Goal: Task Accomplishment & Management: Complete application form

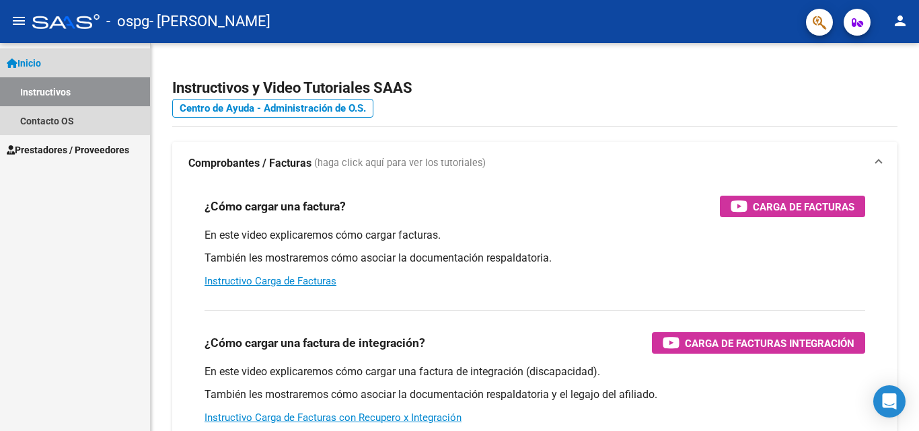
click at [39, 88] on link "Instructivos" at bounding box center [75, 91] width 150 height 29
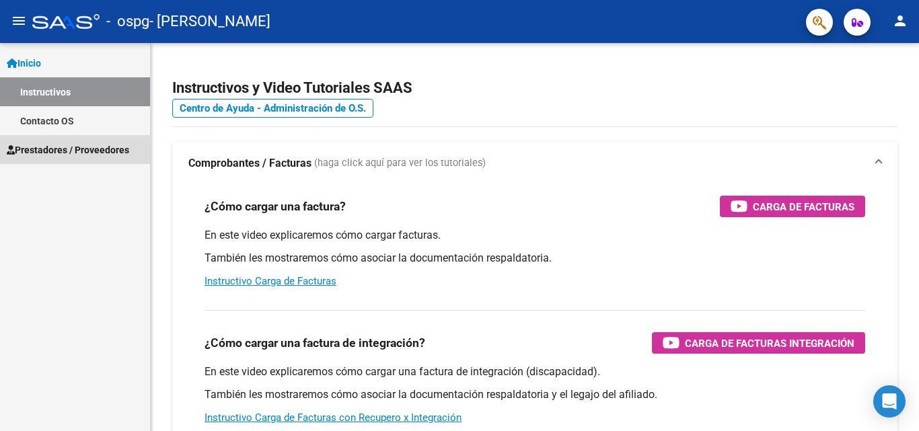
click at [63, 146] on span "Prestadores / Proveedores" at bounding box center [68, 150] width 122 height 15
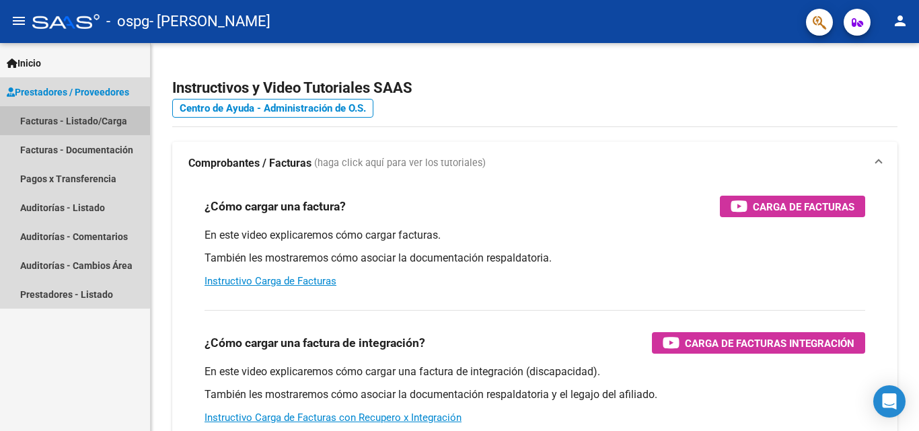
click at [74, 124] on link "Facturas - Listado/Carga" at bounding box center [75, 120] width 150 height 29
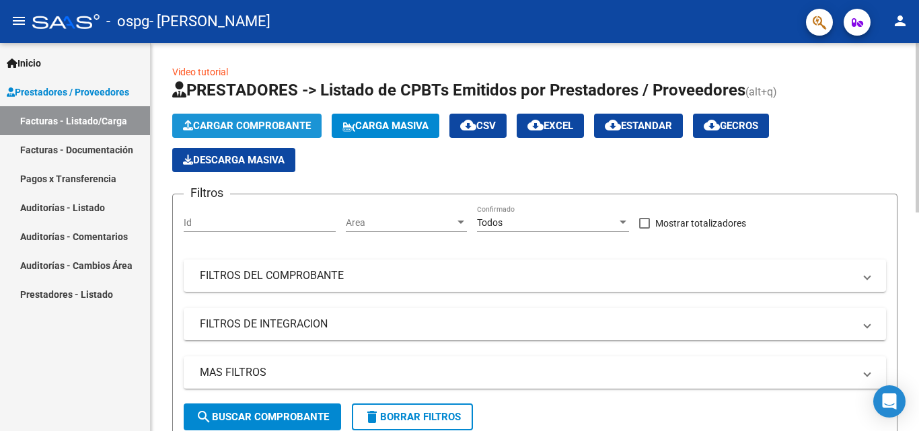
click at [285, 119] on button "Cargar Comprobante" at bounding box center [246, 126] width 149 height 24
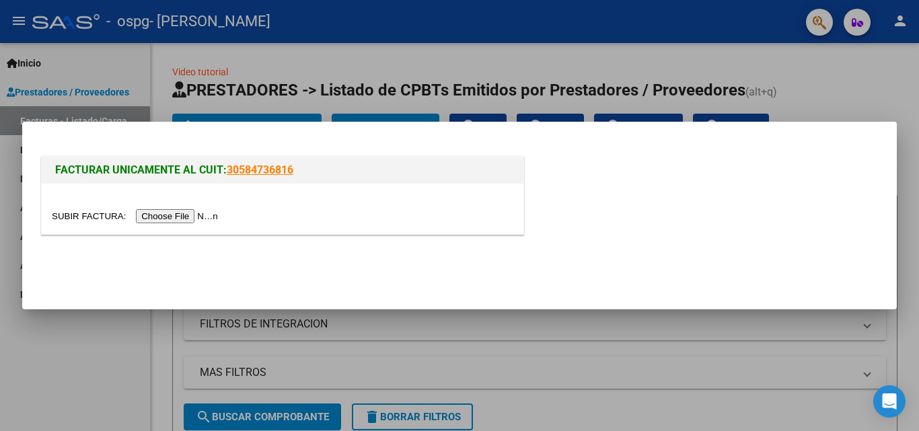
click at [205, 215] on input "file" at bounding box center [137, 216] width 170 height 14
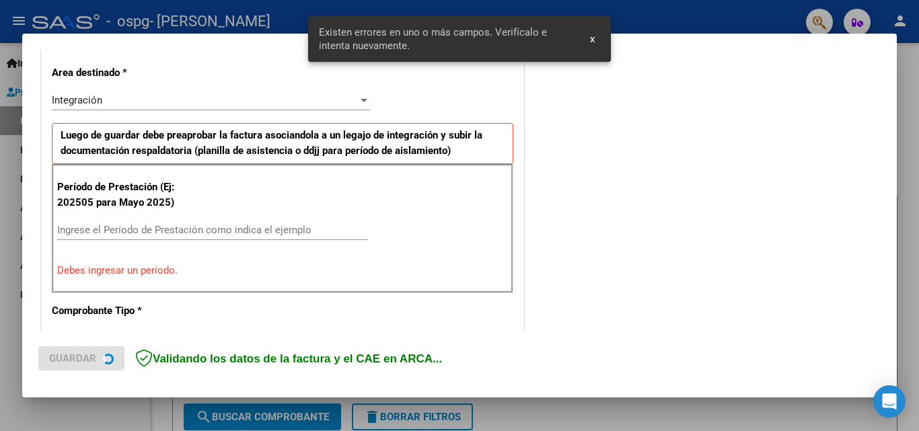
scroll to position [303, 0]
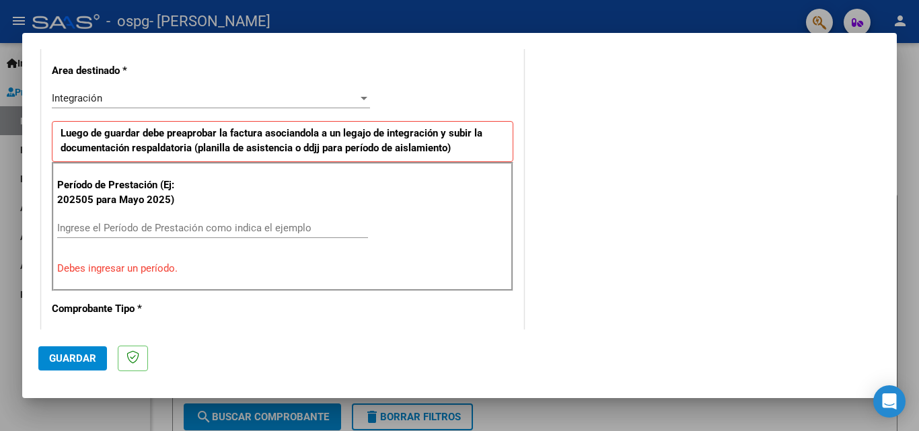
click at [114, 227] on input "Ingrese el Período de Prestación como indica el ejemplo" at bounding box center [212, 228] width 311 height 12
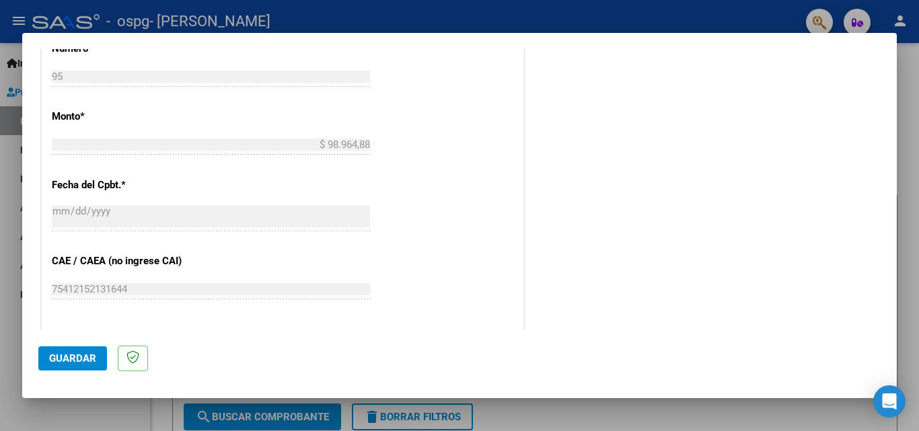
scroll to position [842, 0]
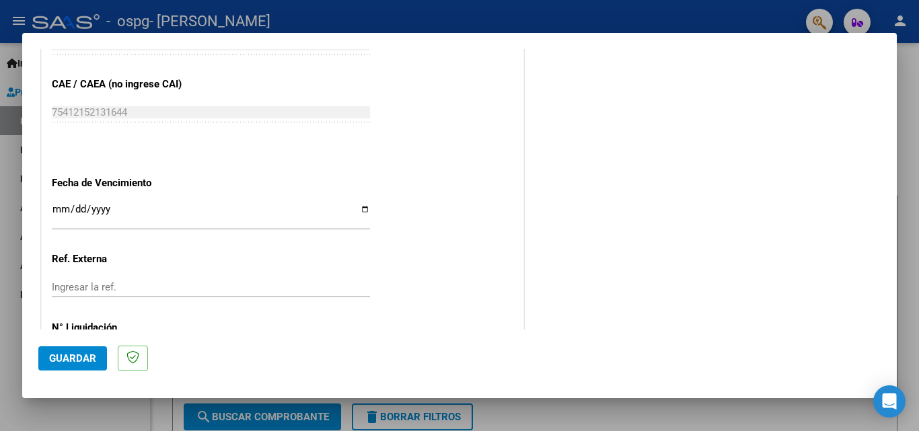
type input "202509"
click at [361, 213] on input "Ingresar la fecha" at bounding box center [211, 215] width 318 height 22
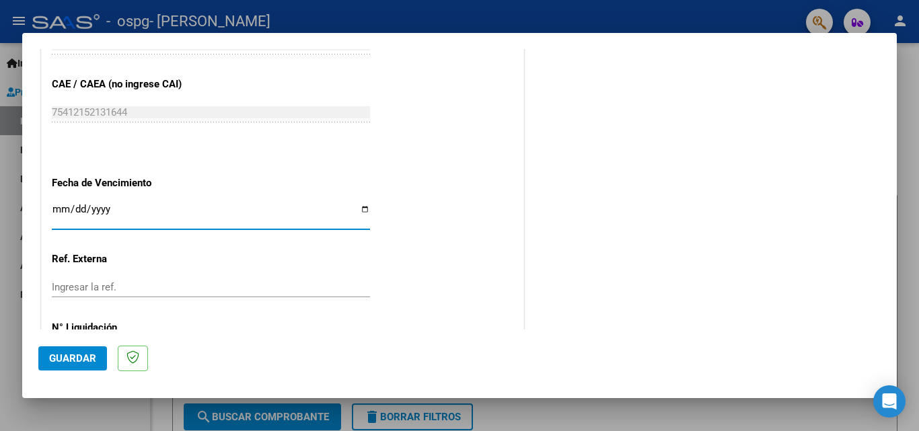
click at [359, 212] on input "[DATE]" at bounding box center [211, 215] width 318 height 22
type input "[DATE]"
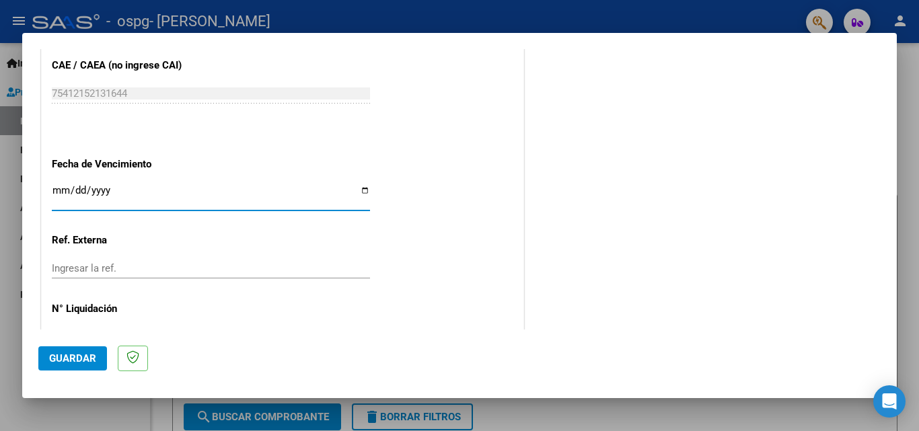
scroll to position [904, 0]
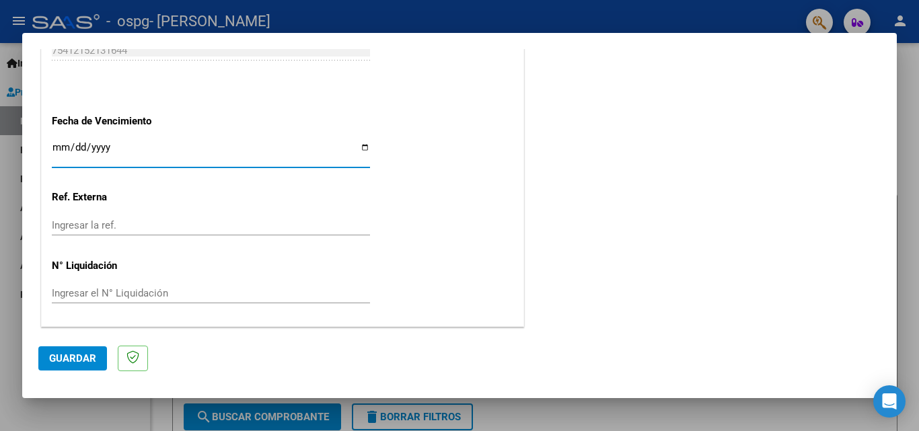
click at [57, 355] on span "Guardar" at bounding box center [72, 359] width 47 height 12
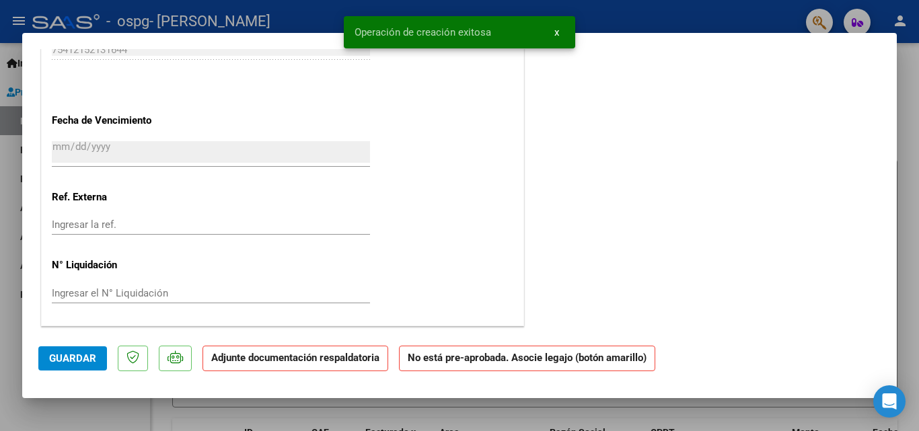
scroll to position [0, 0]
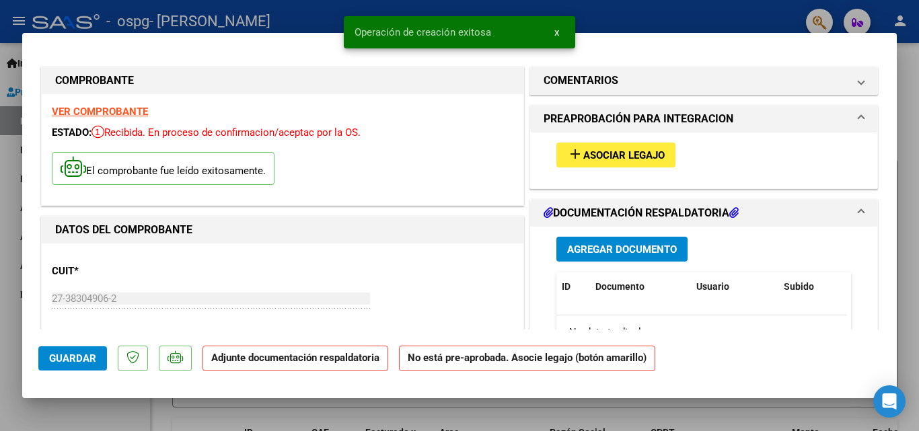
click at [586, 145] on button "add Asociar Legajo" at bounding box center [615, 155] width 119 height 25
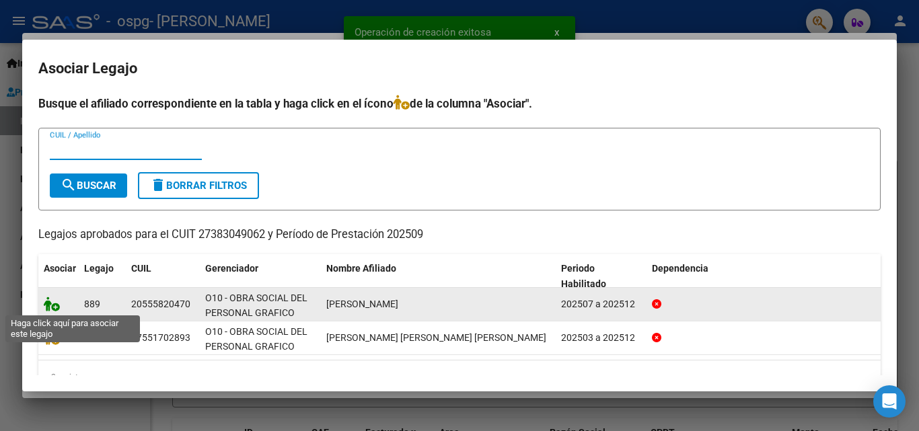
click at [55, 307] on icon at bounding box center [52, 304] width 16 height 15
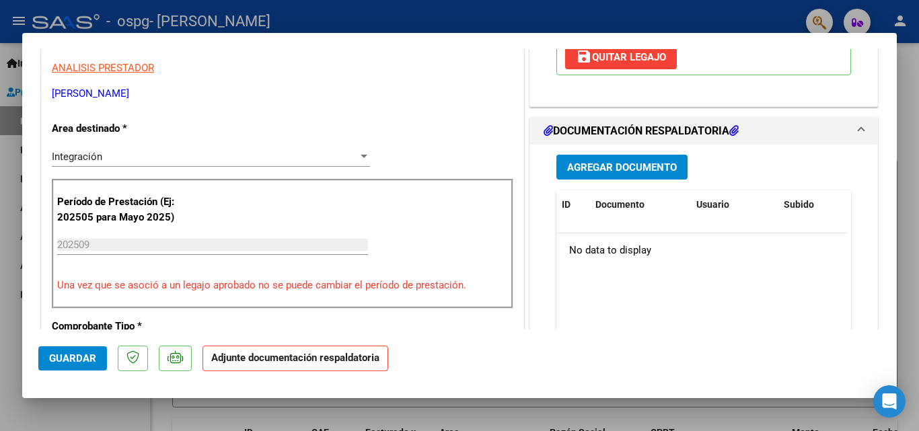
scroll to position [269, 0]
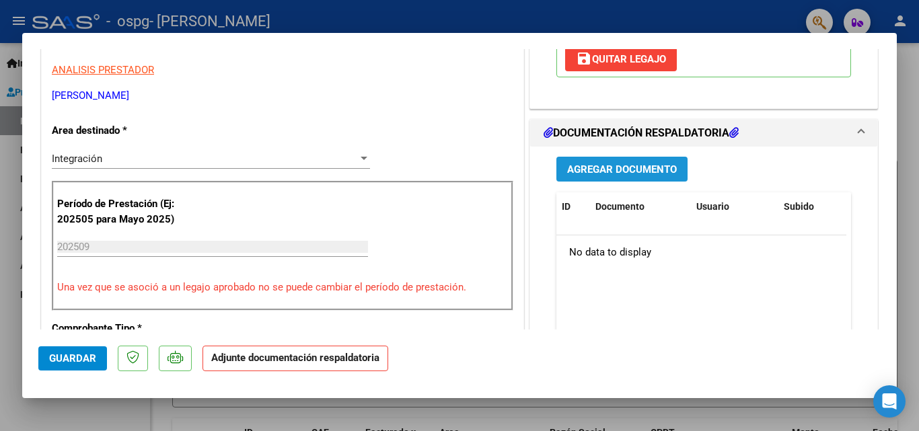
click at [593, 166] on span "Agregar Documento" at bounding box center [622, 169] width 110 height 12
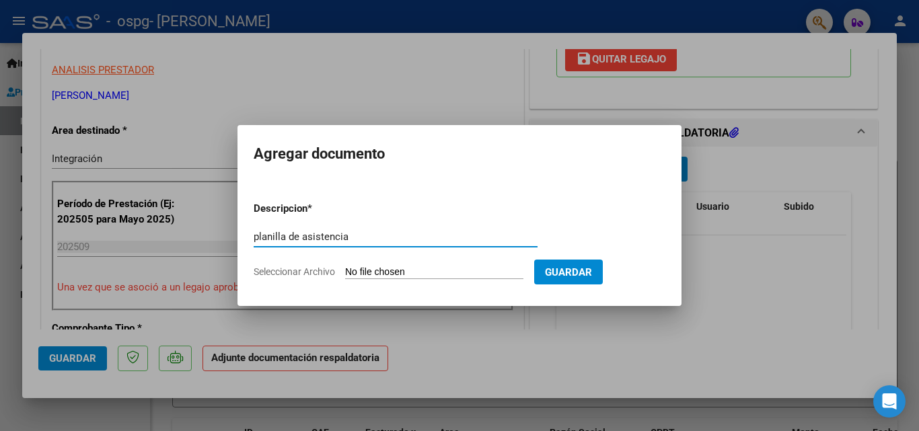
type input "planilla de asistencia"
click at [409, 266] on input "Seleccionar Archivo" at bounding box center [434, 272] width 178 height 13
type input "C:\fakepath\PLANILLA ASISTENCIA BAUTI CAMBIASSO SEPTIEMBRE 2025.pdf"
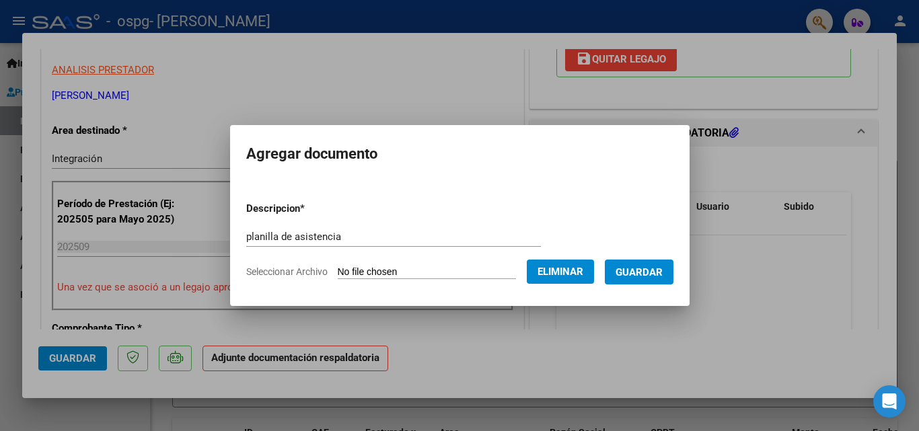
click at [648, 273] on span "Guardar" at bounding box center [639, 272] width 47 height 12
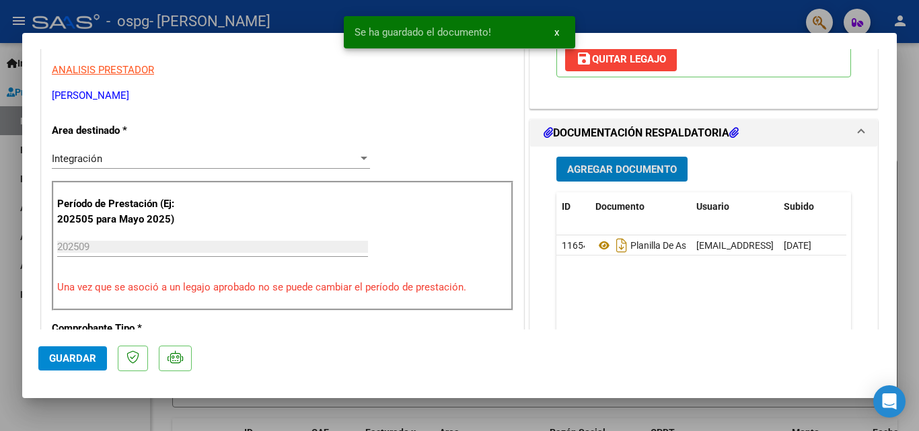
click at [61, 353] on span "Guardar" at bounding box center [72, 359] width 47 height 12
click at [531, 420] on div at bounding box center [459, 215] width 919 height 431
type input "$ 0,00"
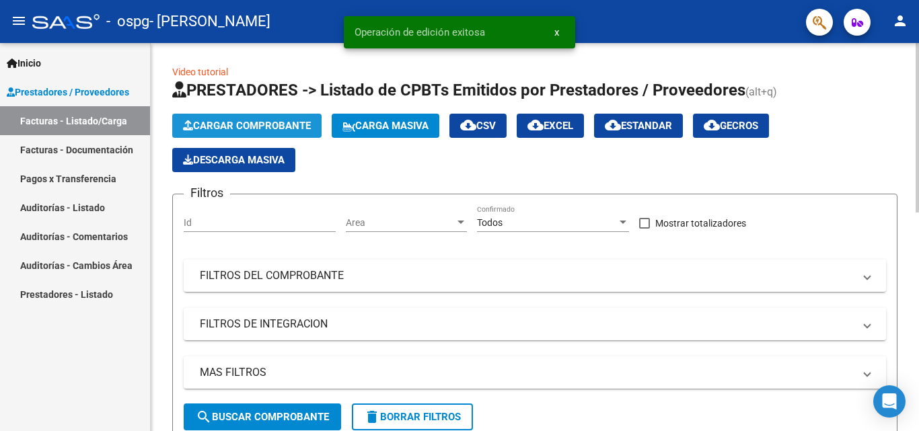
click at [277, 121] on span "Cargar Comprobante" at bounding box center [247, 126] width 128 height 12
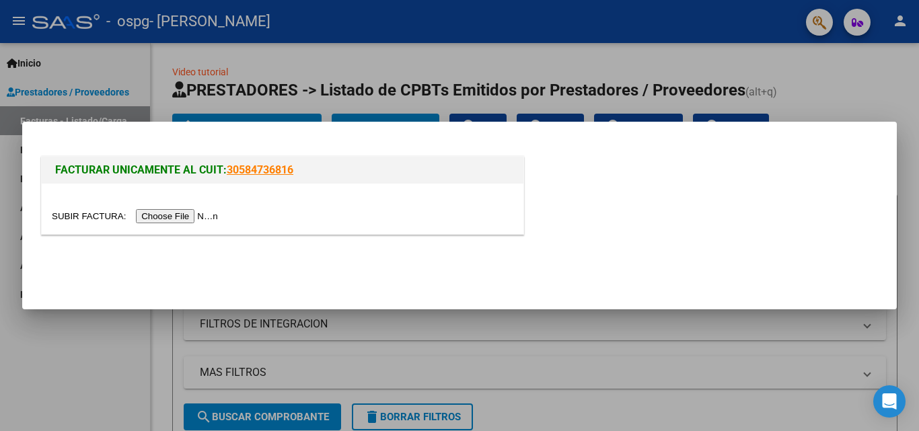
click at [191, 215] on input "file" at bounding box center [137, 216] width 170 height 14
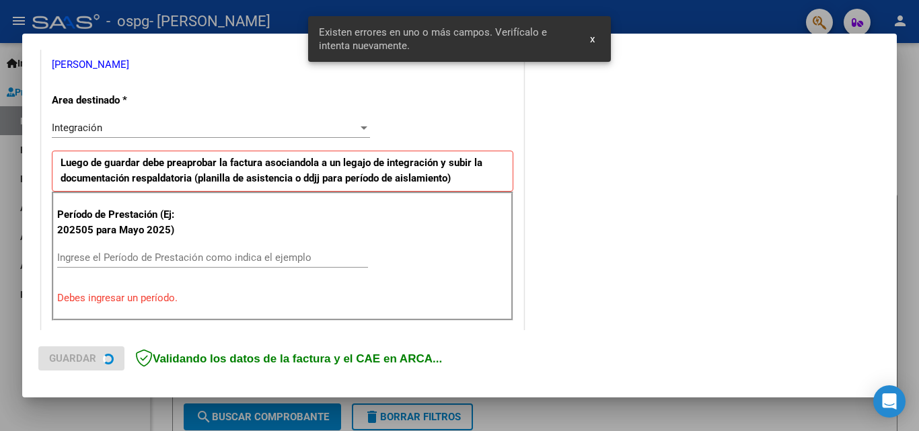
scroll to position [303, 0]
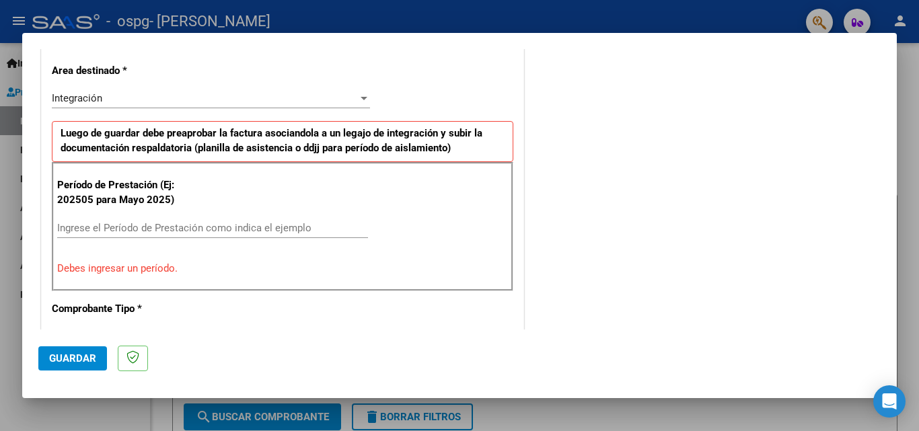
click at [175, 227] on input "Ingrese el Período de Prestación como indica el ejemplo" at bounding box center [212, 228] width 311 height 12
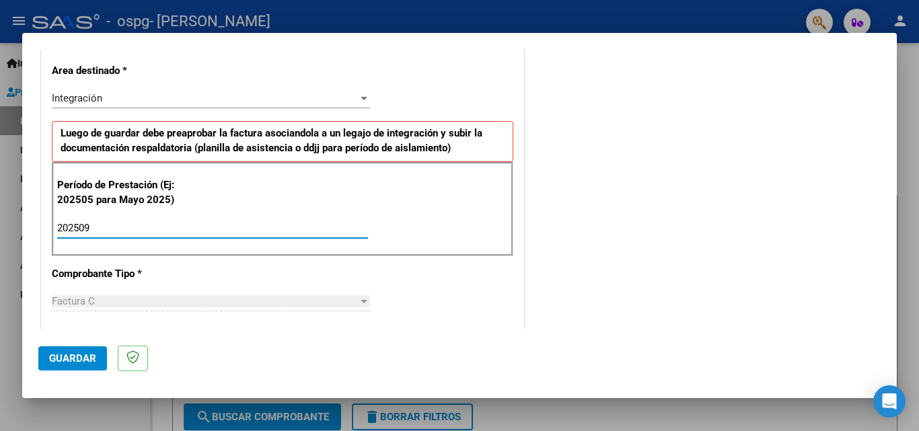
type input "202509"
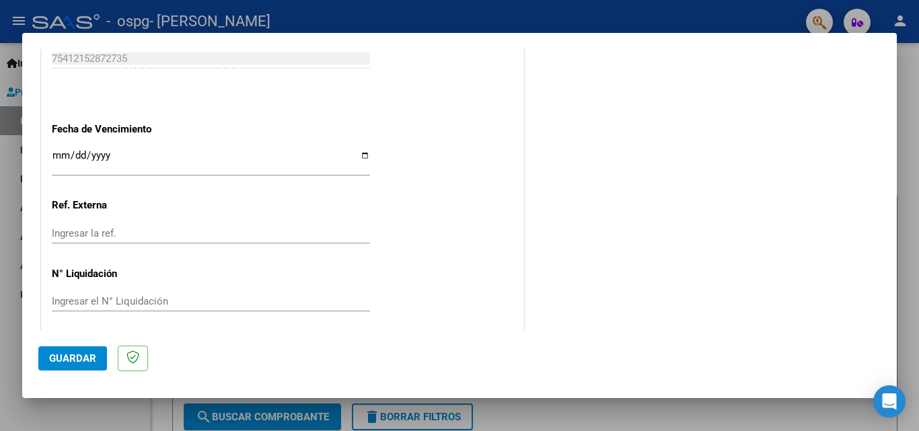
scroll to position [904, 0]
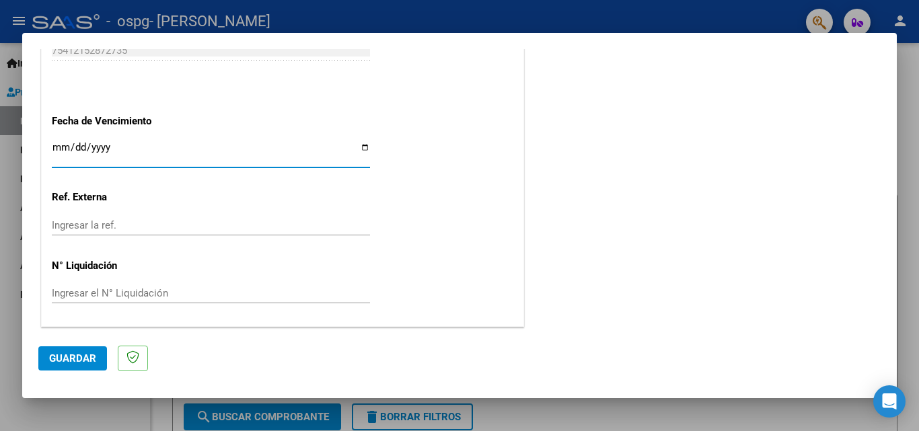
click at [363, 143] on input "Ingresar la fecha" at bounding box center [211, 153] width 318 height 22
type input "[DATE]"
click at [68, 358] on span "Guardar" at bounding box center [72, 359] width 47 height 12
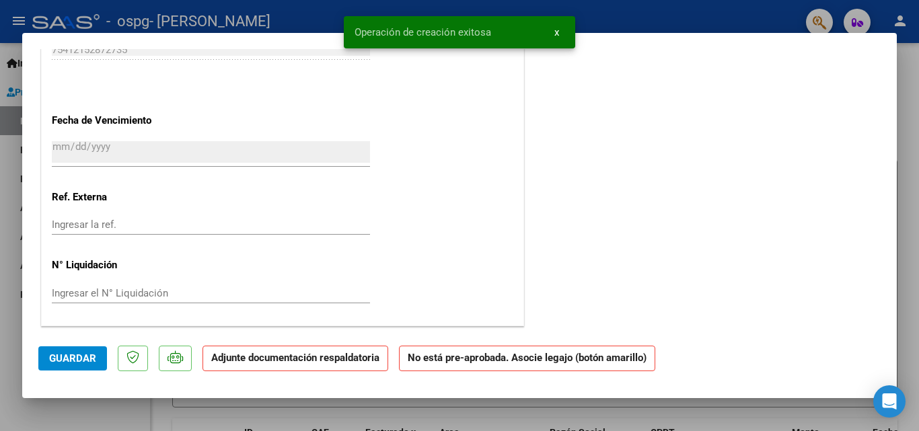
scroll to position [0, 0]
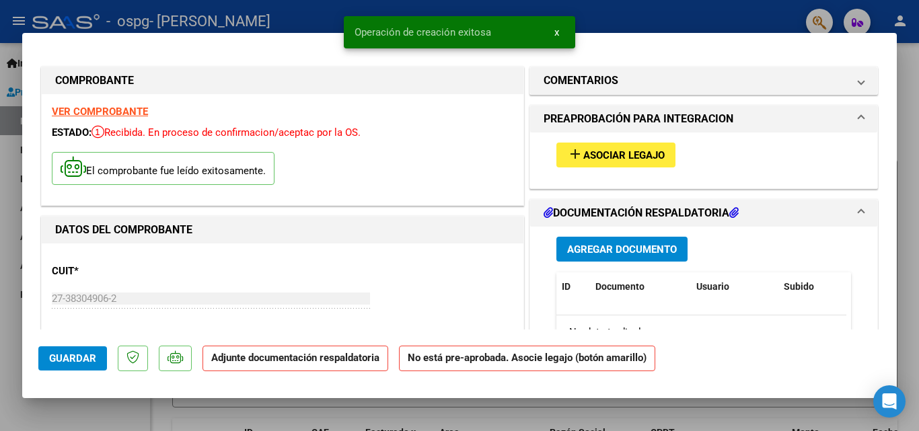
click at [635, 162] on button "add Asociar Legajo" at bounding box center [615, 155] width 119 height 25
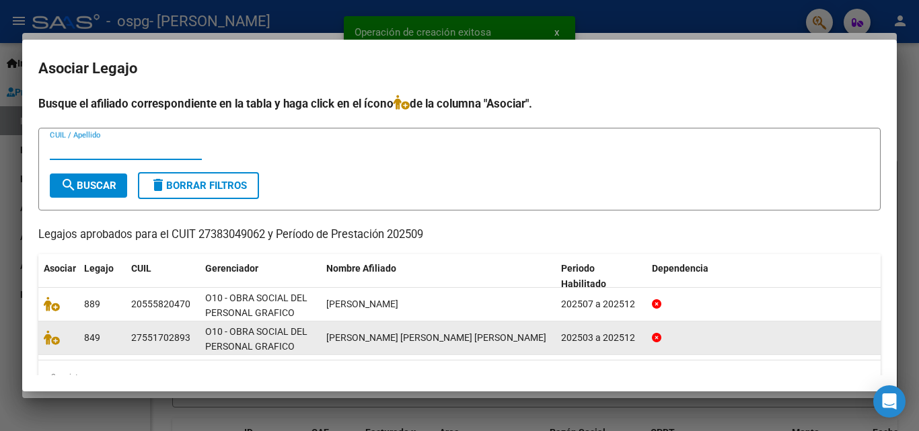
click at [59, 345] on div at bounding box center [59, 337] width 30 height 15
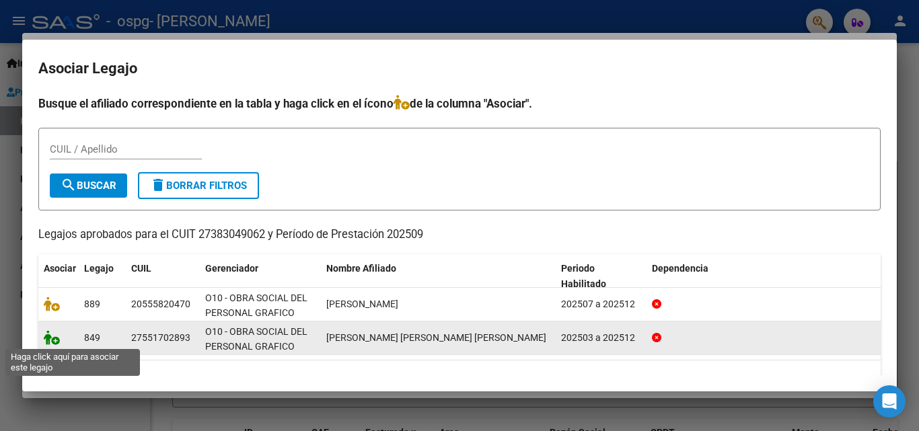
click at [56, 337] on icon at bounding box center [52, 337] width 16 height 15
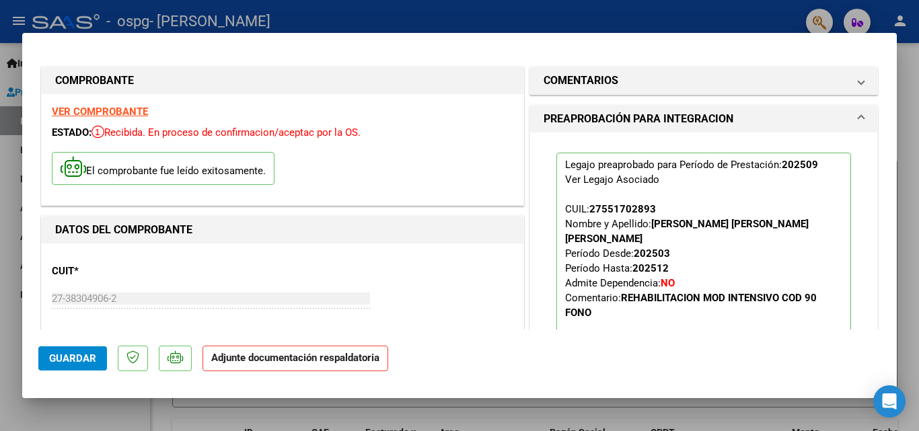
scroll to position [336, 0]
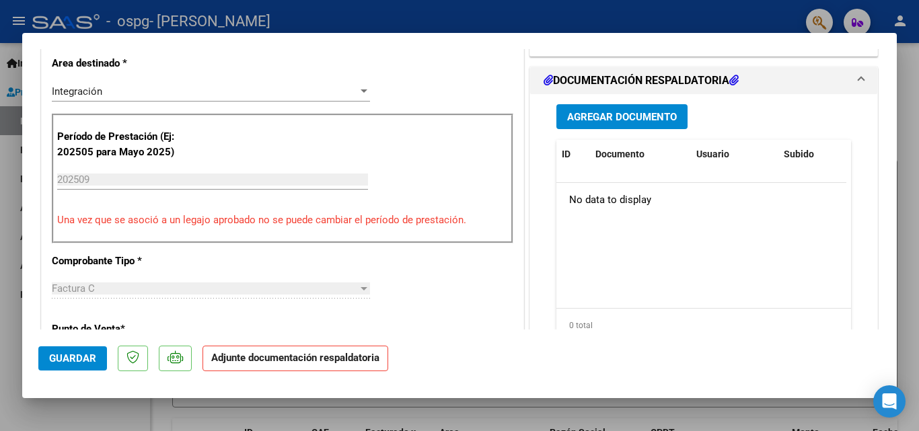
click at [615, 104] on button "Agregar Documento" at bounding box center [621, 116] width 131 height 25
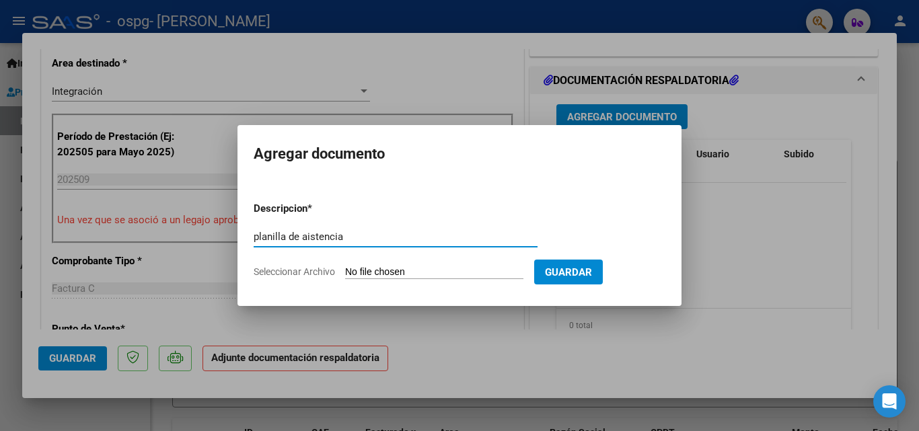
type input "planilla de aistencia"
click at [505, 266] on input "Seleccionar Archivo" at bounding box center [434, 272] width 178 height 13
type input "C:\fakepath\[PERSON_NAME] [DATE].pdf"
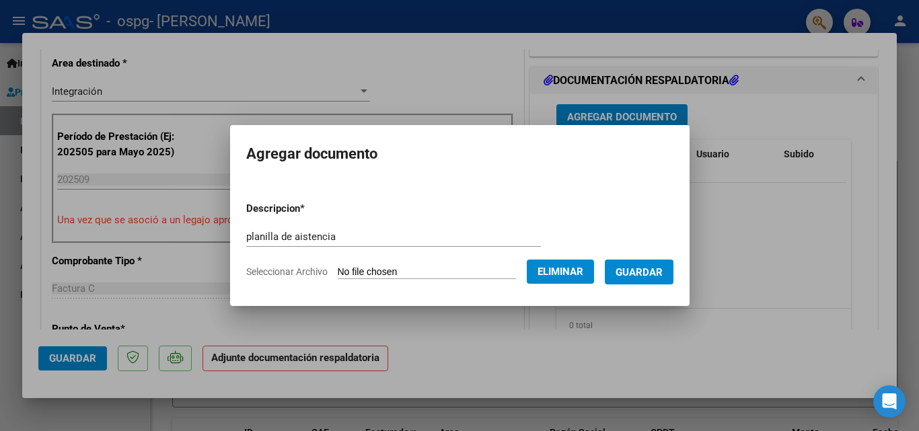
click at [637, 270] on span "Guardar" at bounding box center [639, 272] width 47 height 12
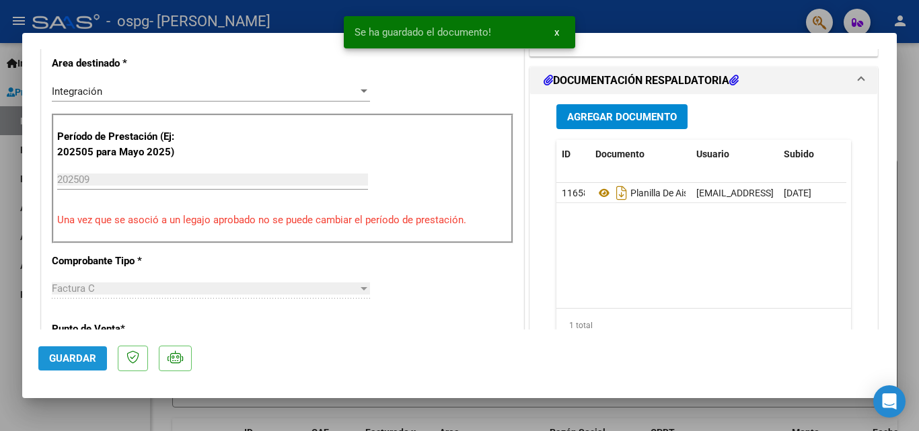
click at [87, 353] on span "Guardar" at bounding box center [72, 359] width 47 height 12
click at [85, 351] on button "Guardar" at bounding box center [72, 358] width 69 height 24
click at [663, 203] on div at bounding box center [459, 215] width 919 height 431
type input "$ 0,00"
